Goal: Information Seeking & Learning: Learn about a topic

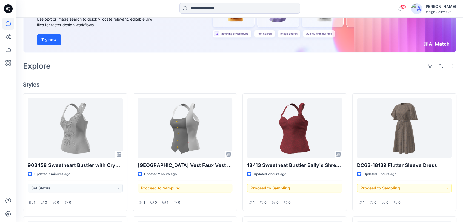
scroll to position [101, 0]
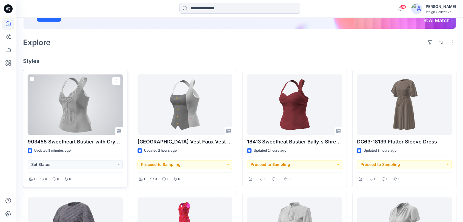
click at [104, 99] on div at bounding box center [75, 104] width 95 height 60
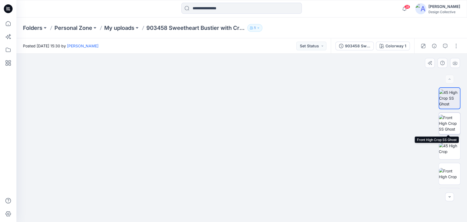
click at [451, 119] on img at bounding box center [449, 123] width 21 height 17
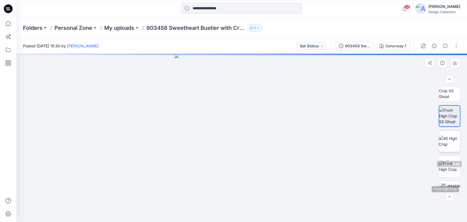
scroll to position [21, 0]
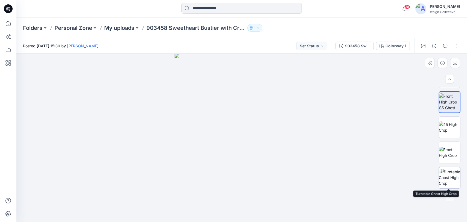
click at [452, 174] on img at bounding box center [449, 177] width 21 height 17
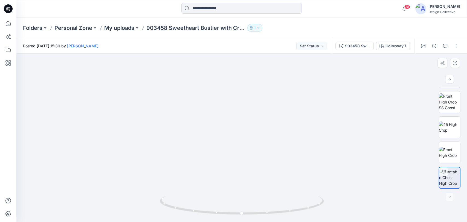
drag, startPoint x: 278, startPoint y: 142, endPoint x: 253, endPoint y: 141, distance: 25.2
click at [253, 141] on img at bounding box center [216, 46] width 534 height 352
click at [448, 156] on img at bounding box center [449, 153] width 21 height 12
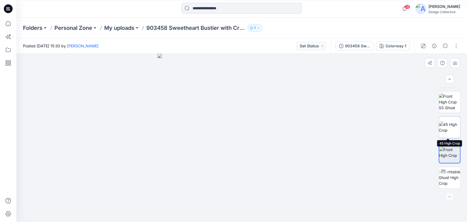
click at [447, 128] on img at bounding box center [449, 128] width 21 height 12
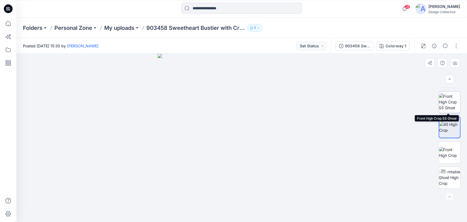
click at [449, 103] on img at bounding box center [449, 101] width 21 height 17
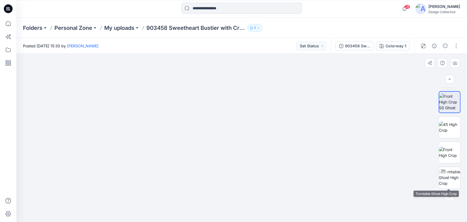
drag, startPoint x: 452, startPoint y: 176, endPoint x: 432, endPoint y: 173, distance: 20.4
click at [452, 176] on img at bounding box center [449, 177] width 21 height 17
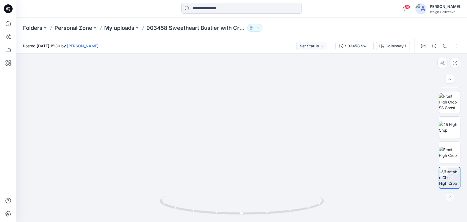
drag, startPoint x: 292, startPoint y: 138, endPoint x: 173, endPoint y: 144, distance: 119.8
click at [173, 144] on img at bounding box center [241, 96] width 347 height 252
drag, startPoint x: 240, startPoint y: 214, endPoint x: 184, endPoint y: 206, distance: 57.0
click at [184, 206] on icon at bounding box center [243, 206] width 166 height 21
drag, startPoint x: 271, startPoint y: 89, endPoint x: 235, endPoint y: 97, distance: 36.9
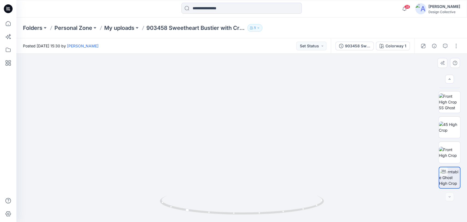
click at [226, 88] on img at bounding box center [241, 96] width 347 height 254
drag, startPoint x: 188, startPoint y: 212, endPoint x: 19, endPoint y: 180, distance: 171.6
click at [222, 215] on icon at bounding box center [243, 206] width 166 height 21
drag, startPoint x: 220, startPoint y: 141, endPoint x: 246, endPoint y: 141, distance: 26.0
click at [246, 141] on img at bounding box center [241, 95] width 347 height 254
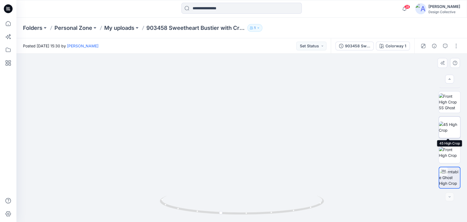
click at [439, 129] on img at bounding box center [449, 128] width 21 height 12
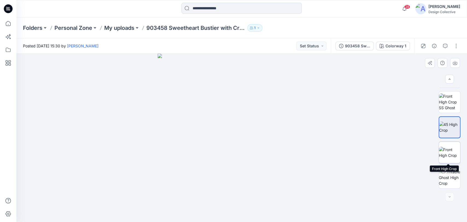
click at [449, 153] on img at bounding box center [449, 153] width 21 height 12
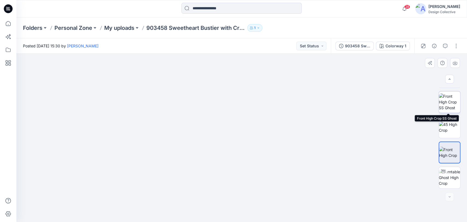
click at [451, 104] on img at bounding box center [449, 101] width 21 height 17
